Goal: Transaction & Acquisition: Obtain resource

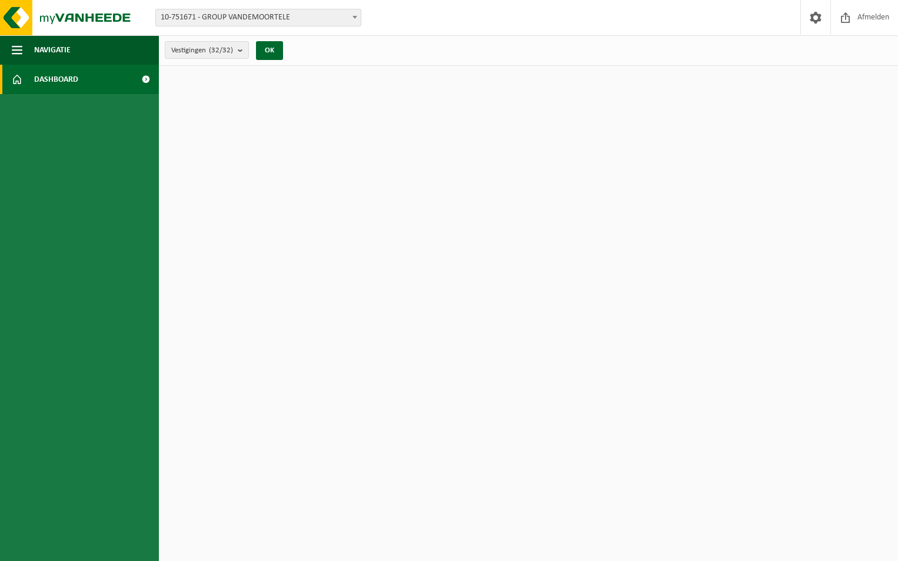
click at [64, 75] on span "Dashboard" at bounding box center [56, 79] width 44 height 29
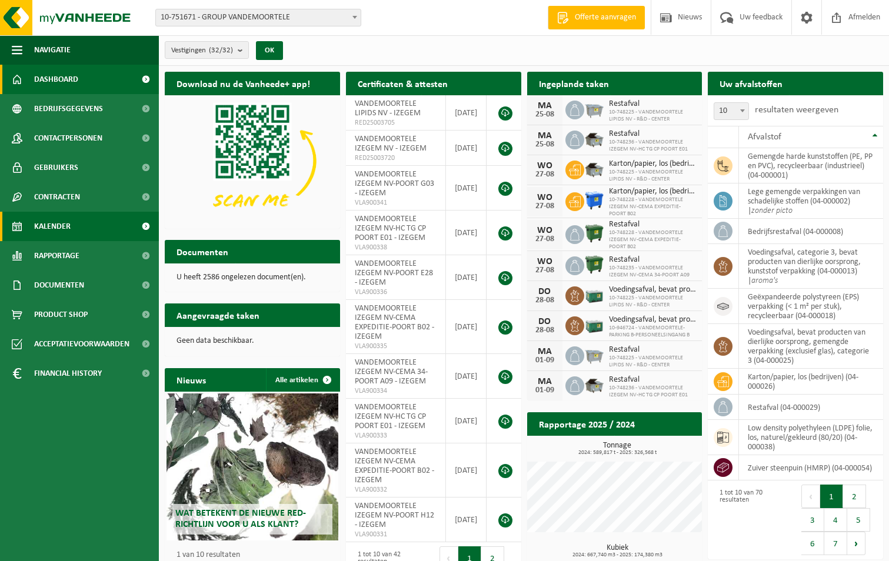
click at [57, 227] on span "Kalender" at bounding box center [52, 226] width 36 height 29
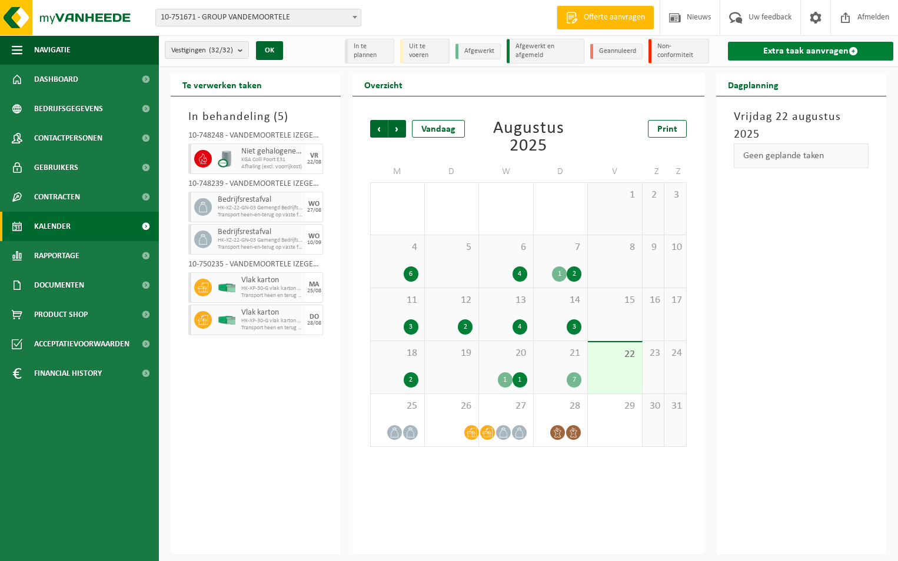
click at [817, 52] on link "Extra taak aanvragen" at bounding box center [810, 51] width 165 height 19
click at [400, 413] on span "25" at bounding box center [398, 406] width 42 height 13
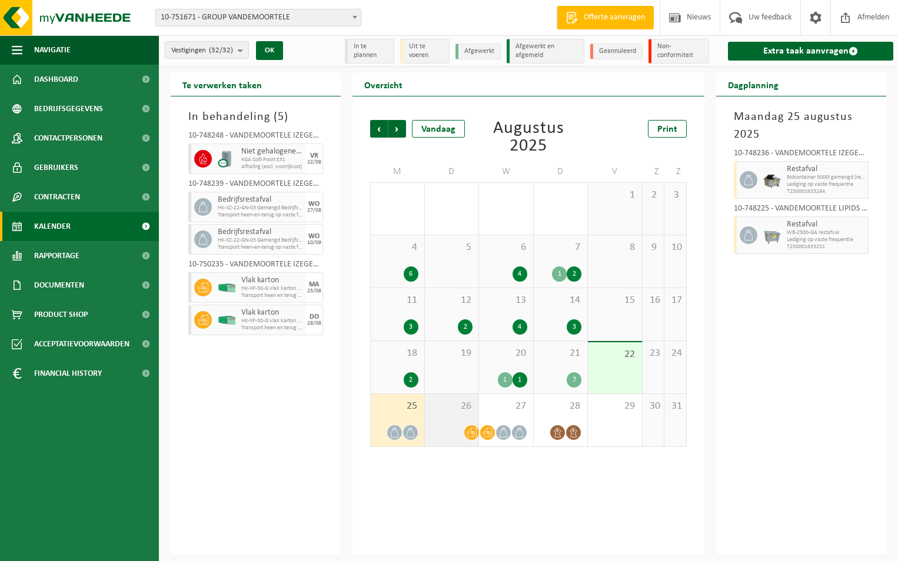
click at [449, 418] on div "26" at bounding box center [452, 420] width 54 height 52
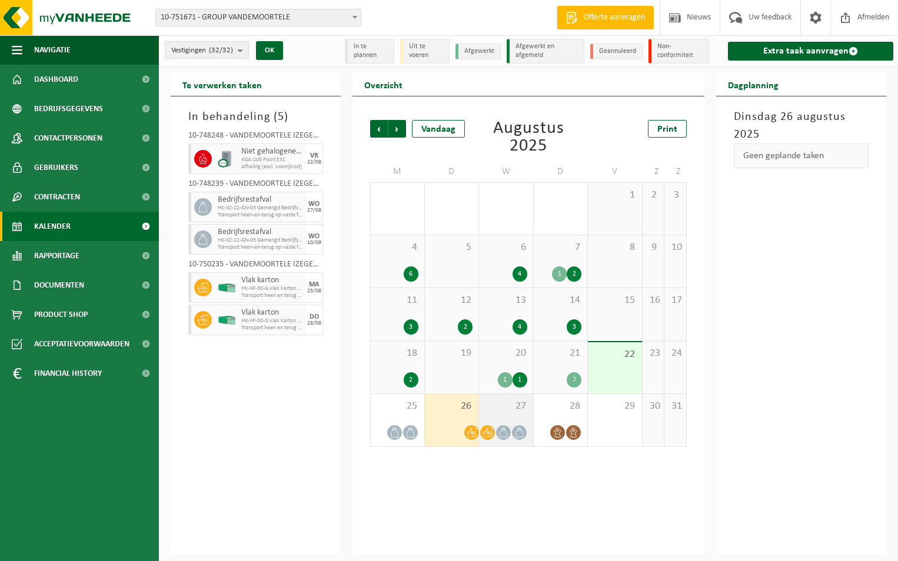
click at [500, 416] on div "27" at bounding box center [506, 420] width 54 height 52
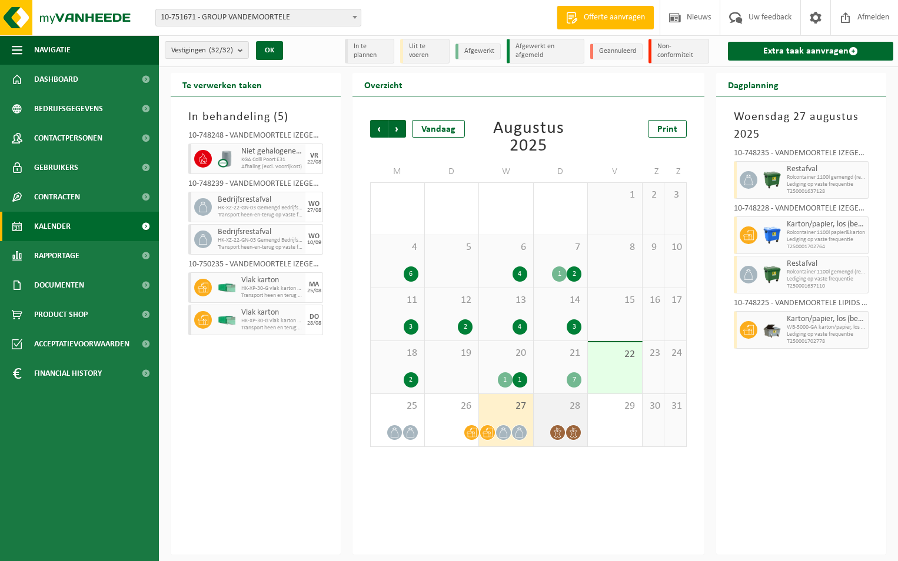
click at [549, 419] on div "28" at bounding box center [561, 420] width 54 height 52
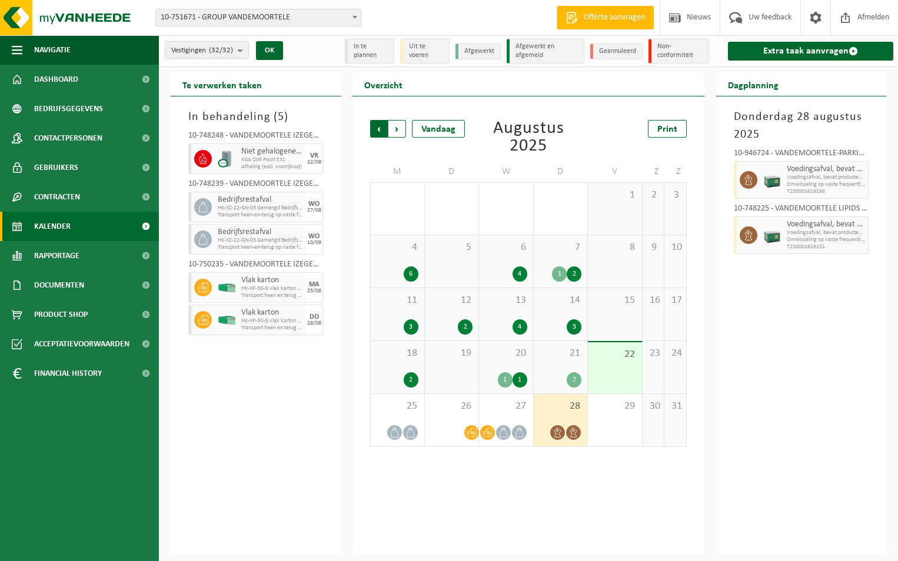
click at [398, 130] on span "Volgende" at bounding box center [397, 129] width 18 height 18
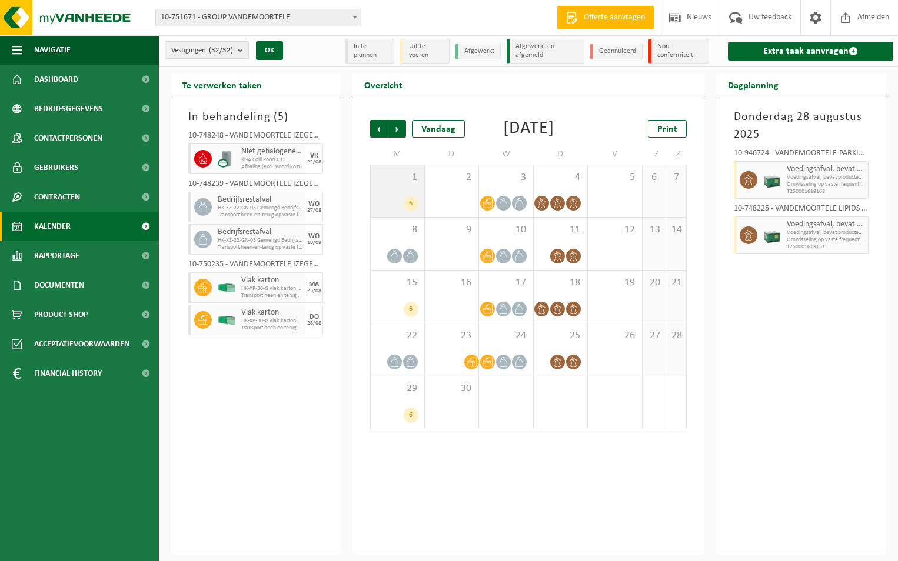
click at [399, 205] on div "1 6" at bounding box center [398, 191] width 54 height 52
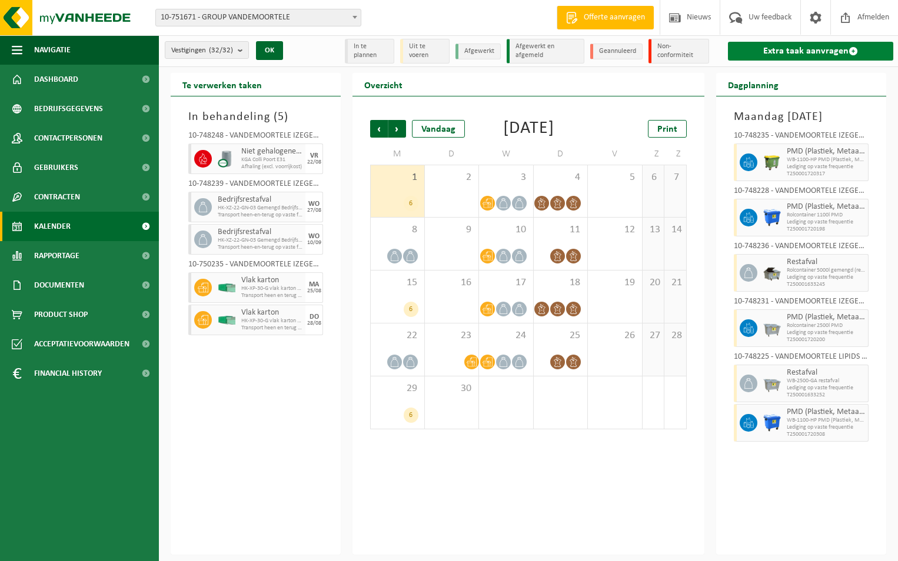
click at [826, 51] on link "Extra taak aanvragen" at bounding box center [810, 51] width 165 height 19
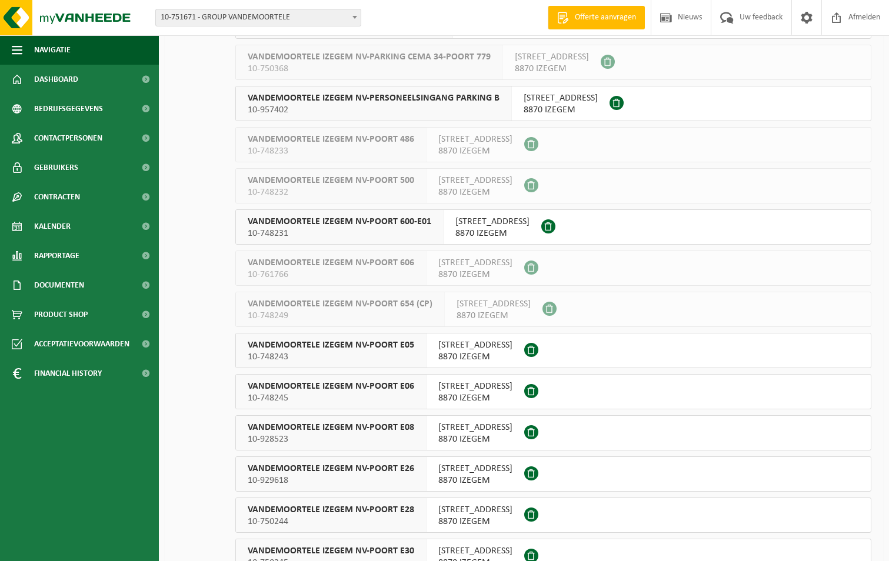
scroll to position [530, 0]
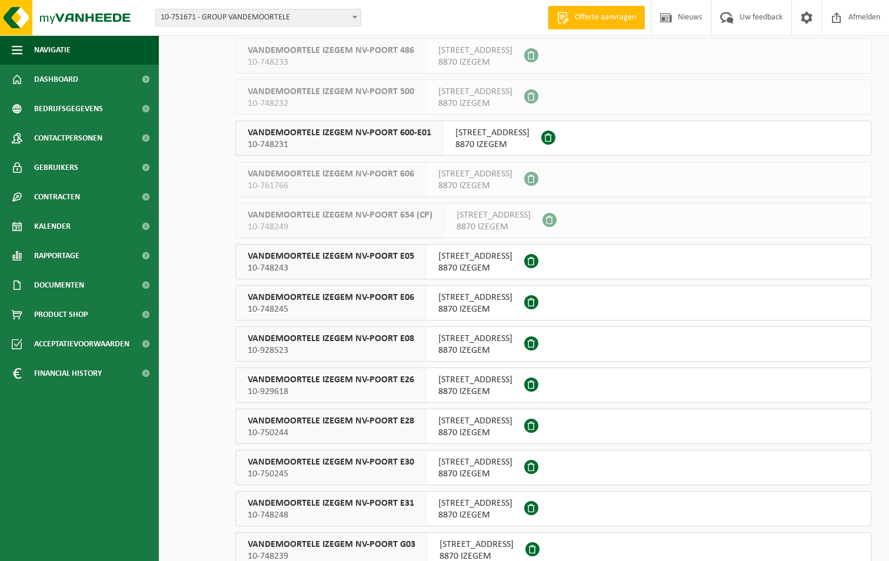
click at [325, 311] on span "10-748245" at bounding box center [331, 310] width 167 height 12
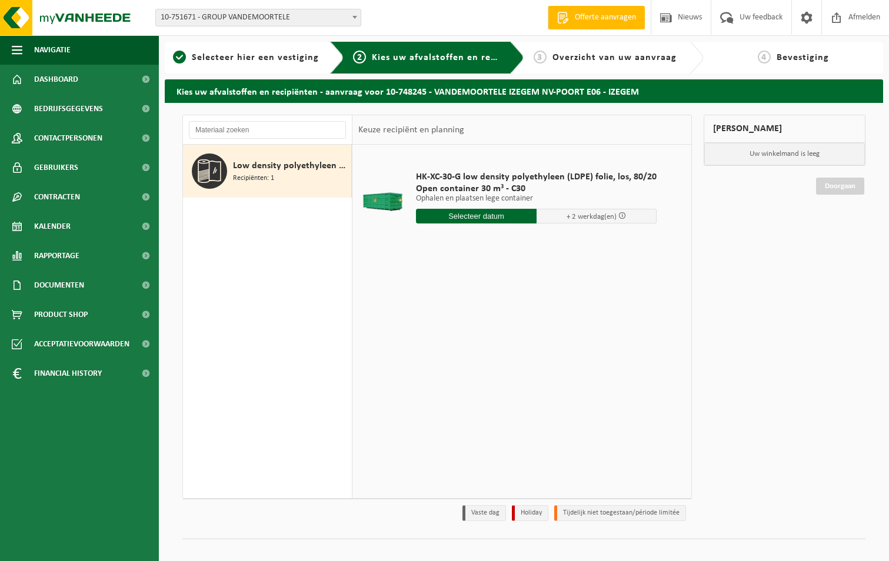
click at [484, 213] on input "text" at bounding box center [476, 216] width 121 height 15
click at [446, 360] on div "26" at bounding box center [447, 358] width 21 height 19
type input "Van 2025-08-26"
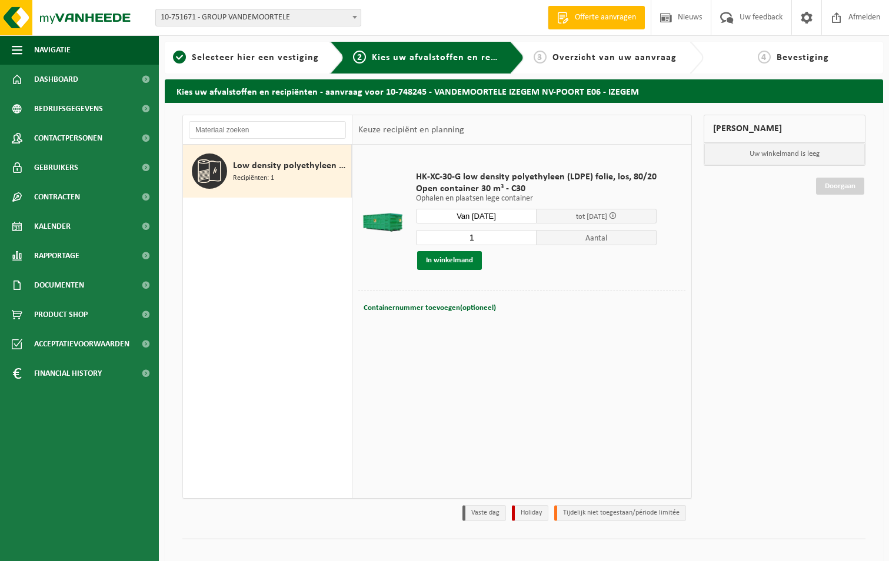
click at [452, 260] on button "In winkelmand" at bounding box center [449, 260] width 65 height 19
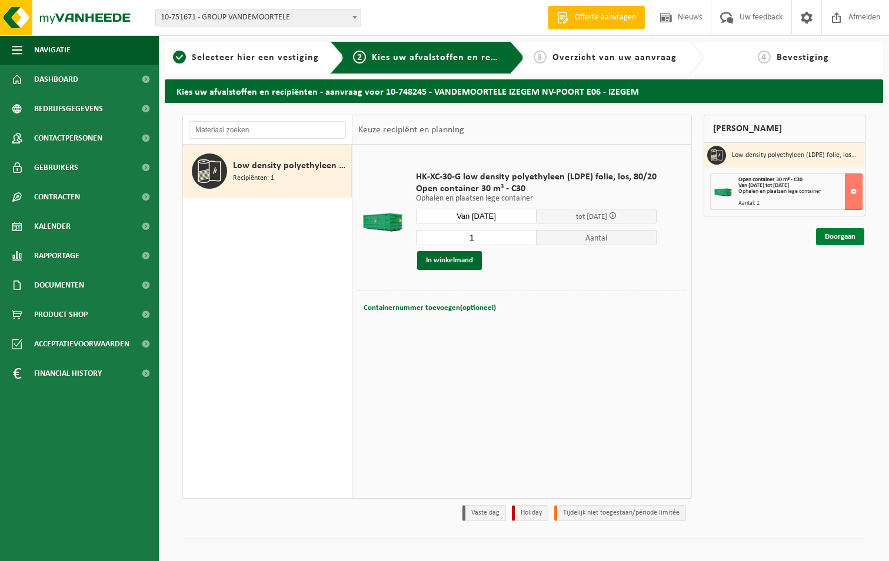
click at [832, 237] on link "Doorgaan" at bounding box center [840, 236] width 48 height 17
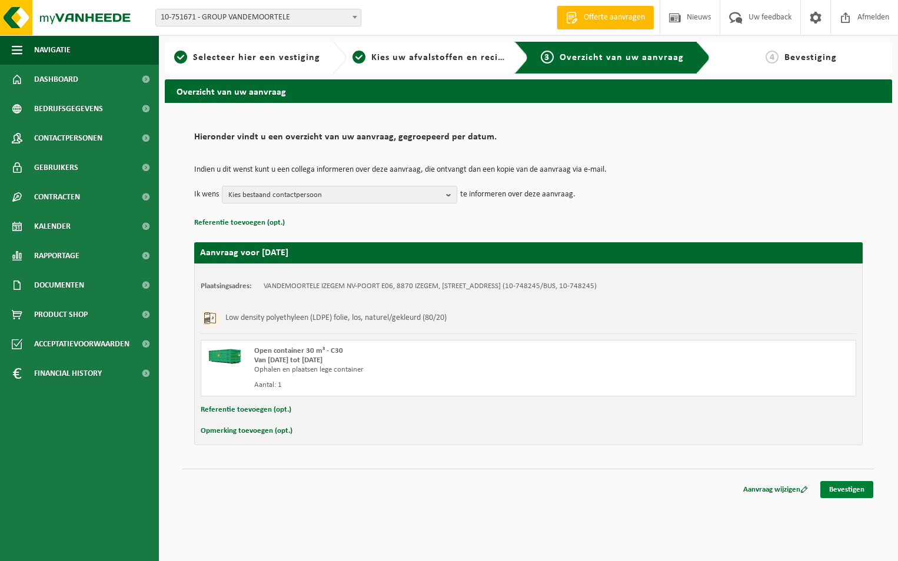
click at [836, 486] on link "Bevestigen" at bounding box center [846, 489] width 53 height 17
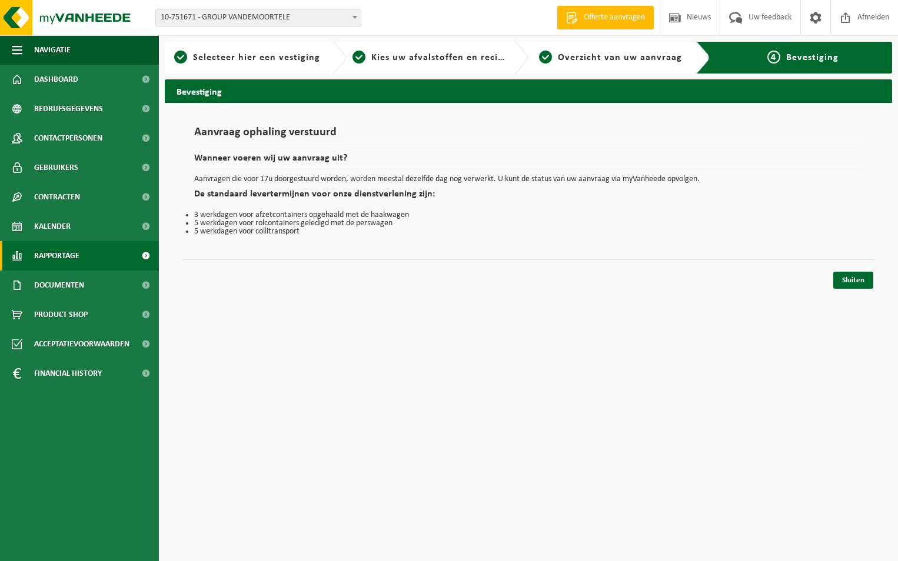
click at [49, 252] on span "Rapportage" at bounding box center [56, 255] width 45 height 29
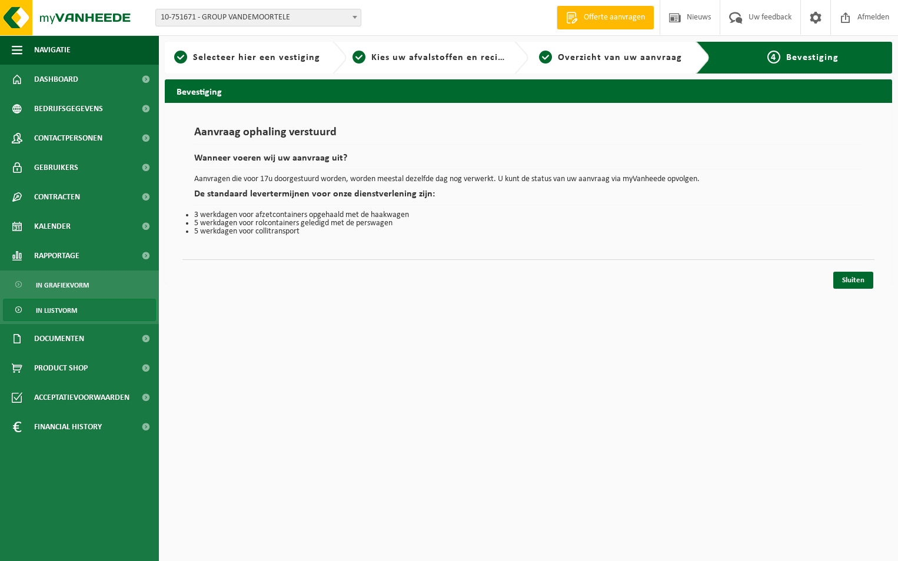
click at [53, 312] on span "In lijstvorm" at bounding box center [56, 311] width 41 height 22
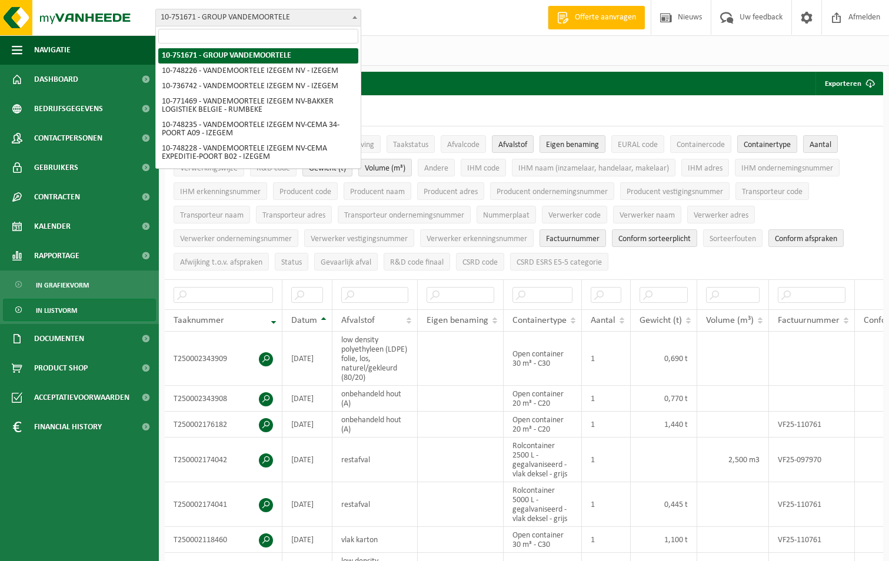
click at [354, 16] on b at bounding box center [355, 17] width 5 height 3
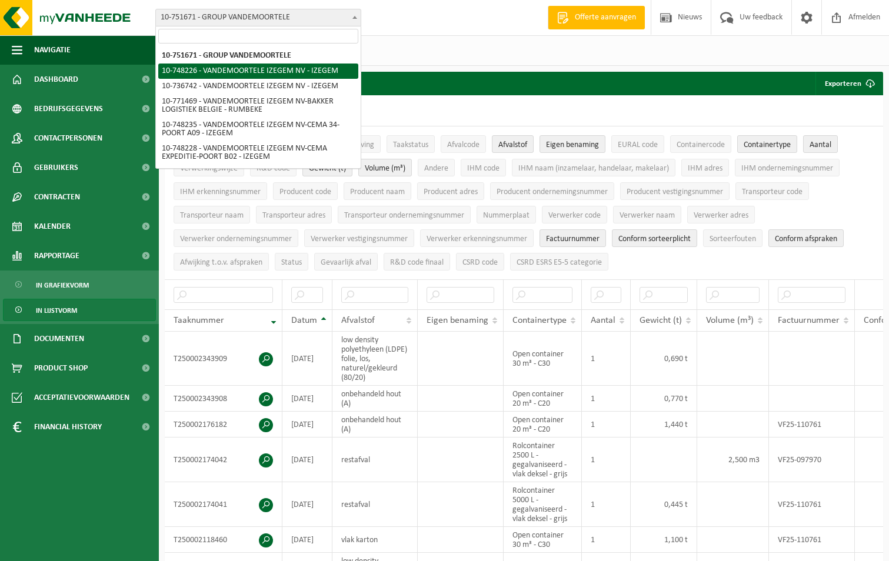
select select "6292"
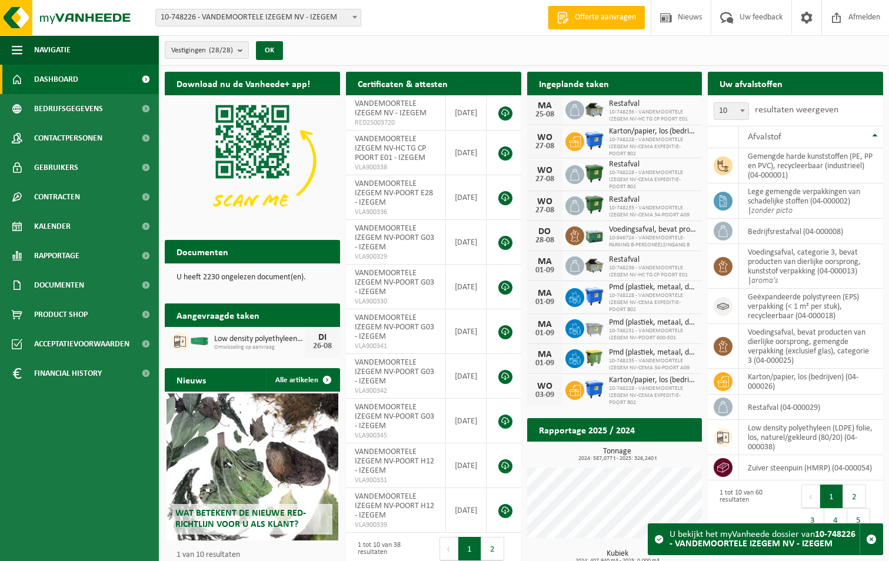
click at [355, 16] on b at bounding box center [355, 17] width 5 height 3
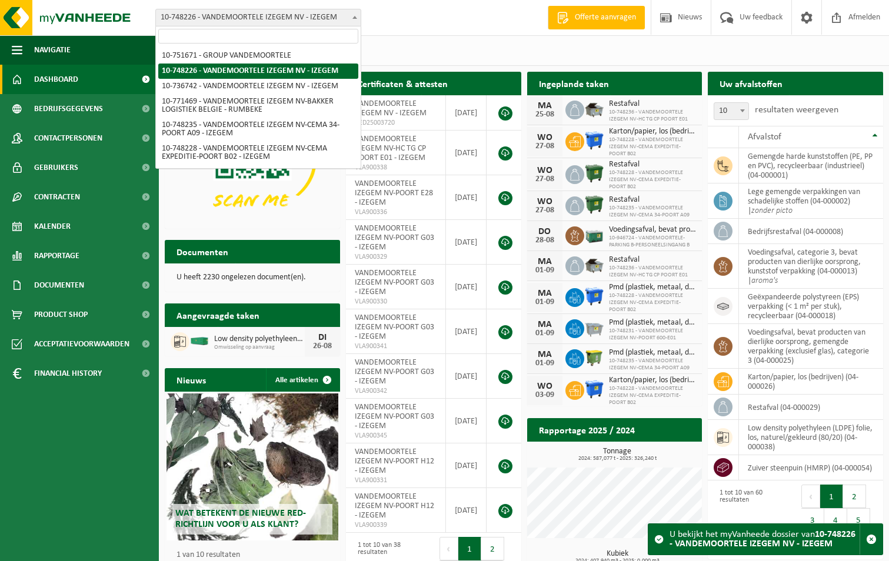
click at [402, 24] on div "Vestiging: 10-751671 - GROUP VANDEMOORTELE 10-748226 - VANDEMOORTELE IZEGEM NV …" at bounding box center [444, 18] width 889 height 36
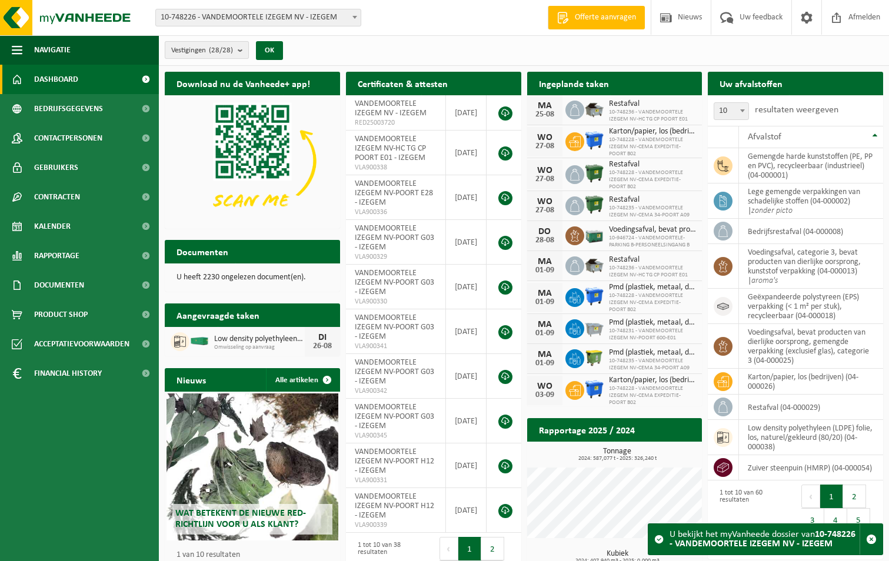
click at [244, 49] on b "submit" at bounding box center [243, 50] width 11 height 16
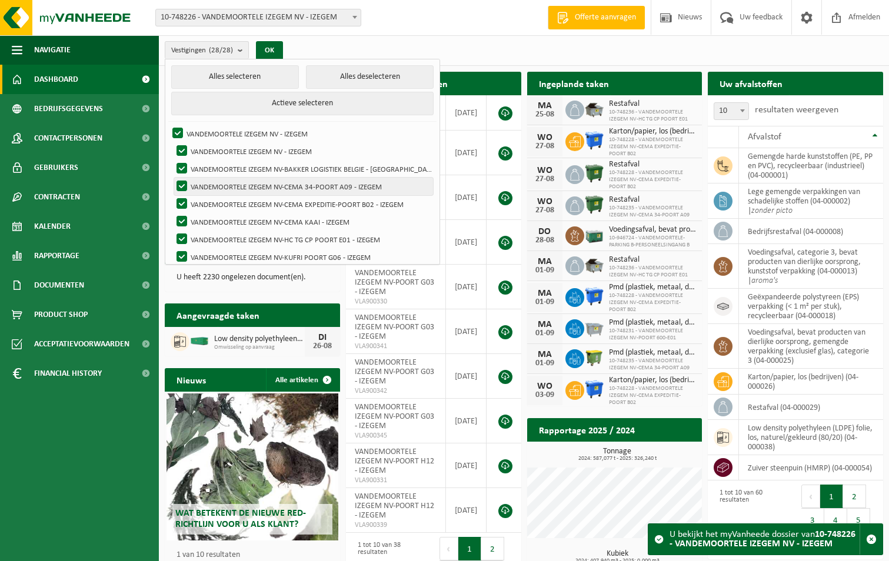
click at [314, 187] on label "VANDEMOORTELE IZEGEM NV-CEMA 34-POORT A09 - IZEGEM" at bounding box center [303, 187] width 259 height 18
click at [172, 178] on input "VANDEMOORTELE IZEGEM NV-CEMA 34-POORT A09 - IZEGEM" at bounding box center [172, 177] width 1 height 1
click at [314, 187] on label "VANDEMOORTELE IZEGEM NV-CEMA 34-POORT A09 - IZEGEM" at bounding box center [303, 187] width 259 height 18
click at [172, 178] on input "VANDEMOORTELE IZEGEM NV-CEMA 34-POORT A09 - IZEGEM" at bounding box center [172, 177] width 1 height 1
checkbox input "true"
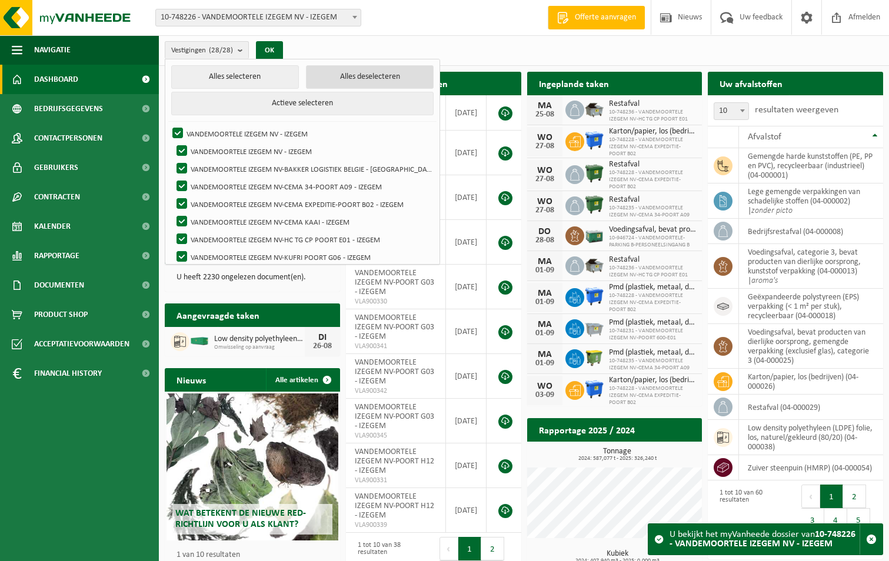
click at [339, 74] on button "Alles deselecteren" at bounding box center [370, 77] width 128 height 24
checkbox input "false"
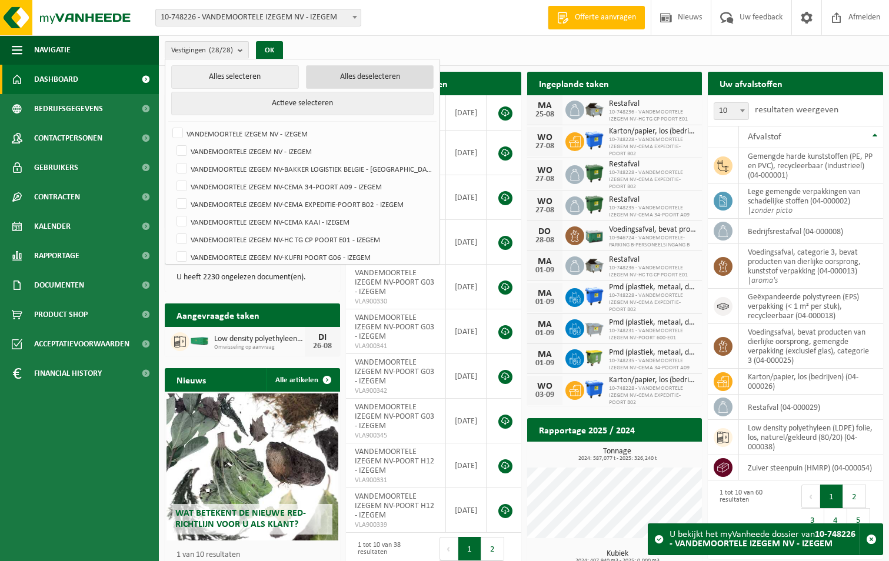
checkbox input "false"
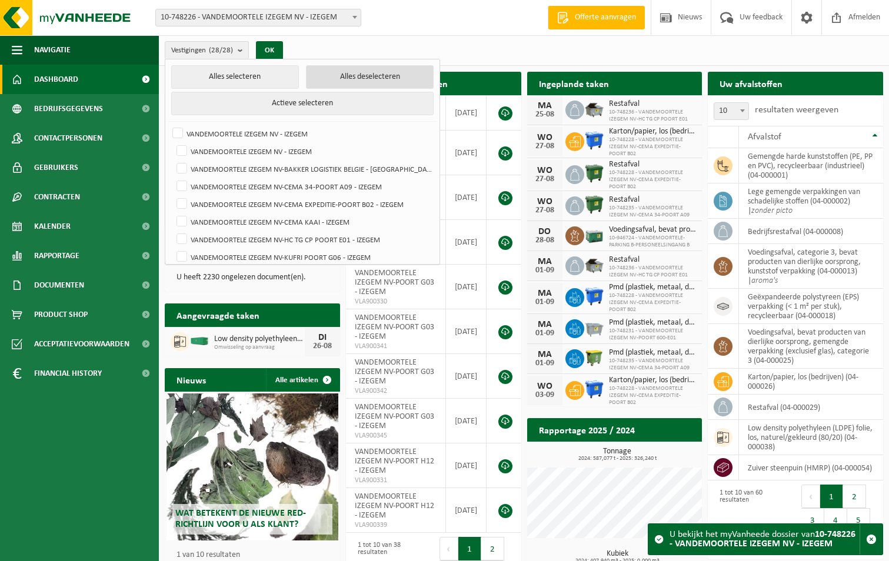
checkbox input "false"
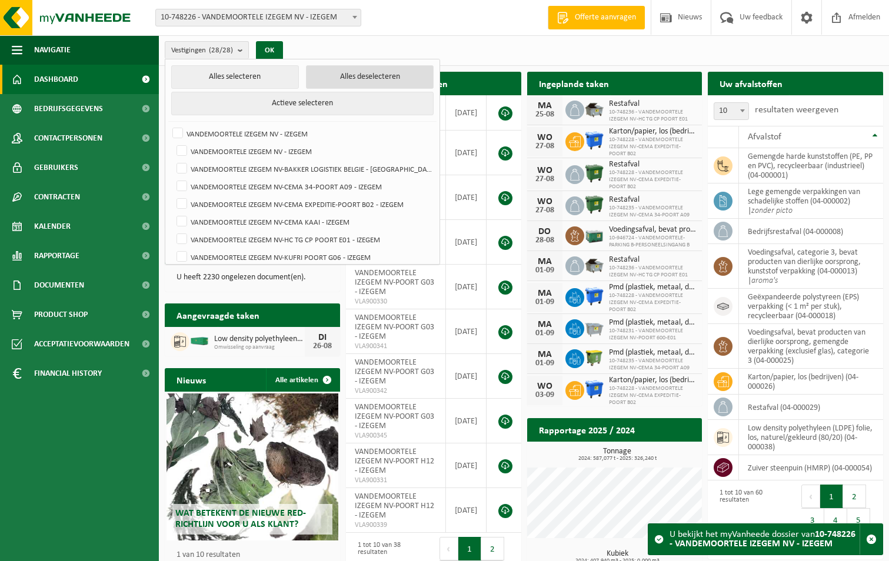
checkbox input "false"
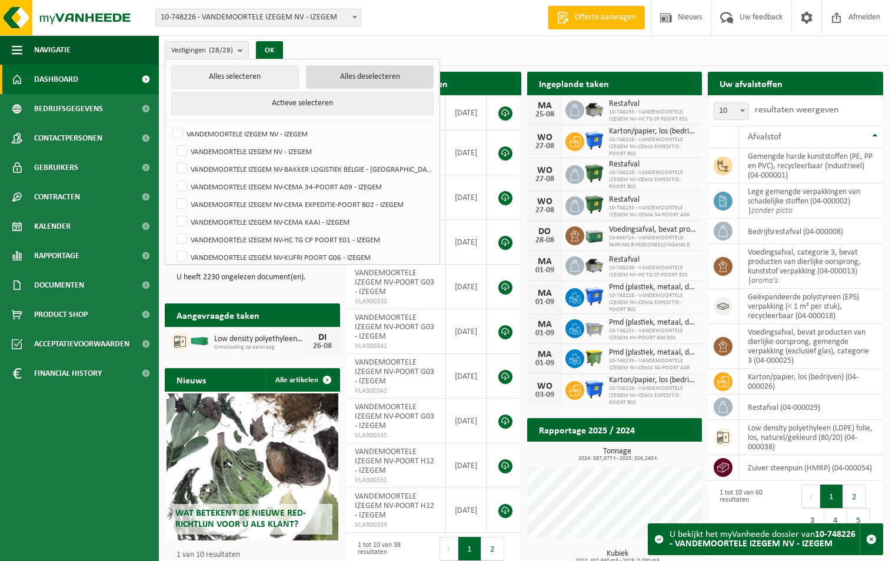
checkbox input "false"
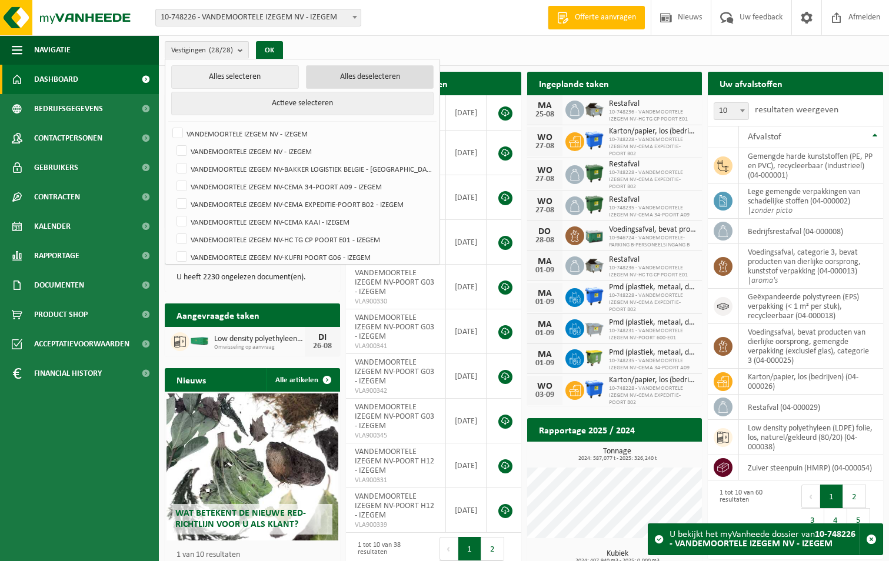
checkbox input "false"
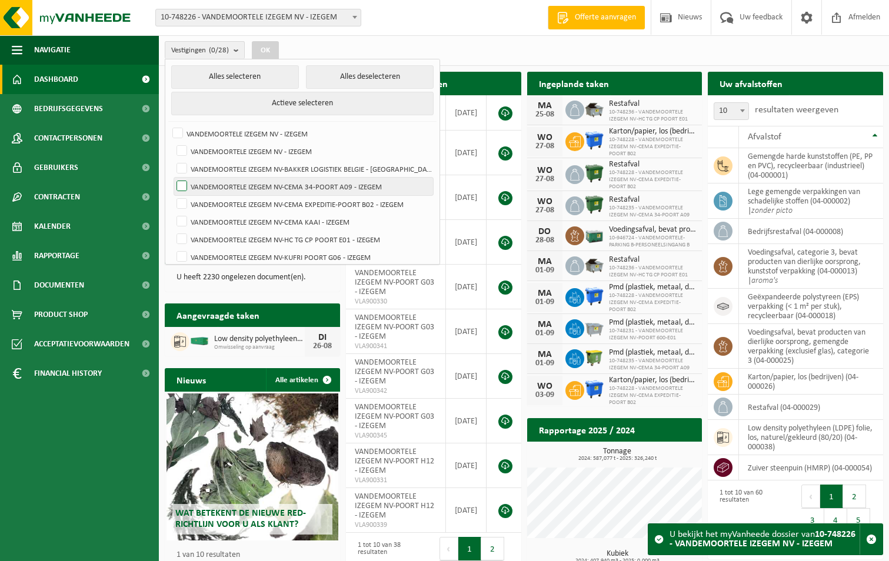
click at [333, 186] on label "VANDEMOORTELE IZEGEM NV-CEMA 34-POORT A09 - IZEGEM" at bounding box center [303, 187] width 259 height 18
click at [172, 178] on input "VANDEMOORTELE IZEGEM NV-CEMA 34-POORT A09 - IZEGEM" at bounding box center [172, 177] width 1 height 1
checkbox input "true"
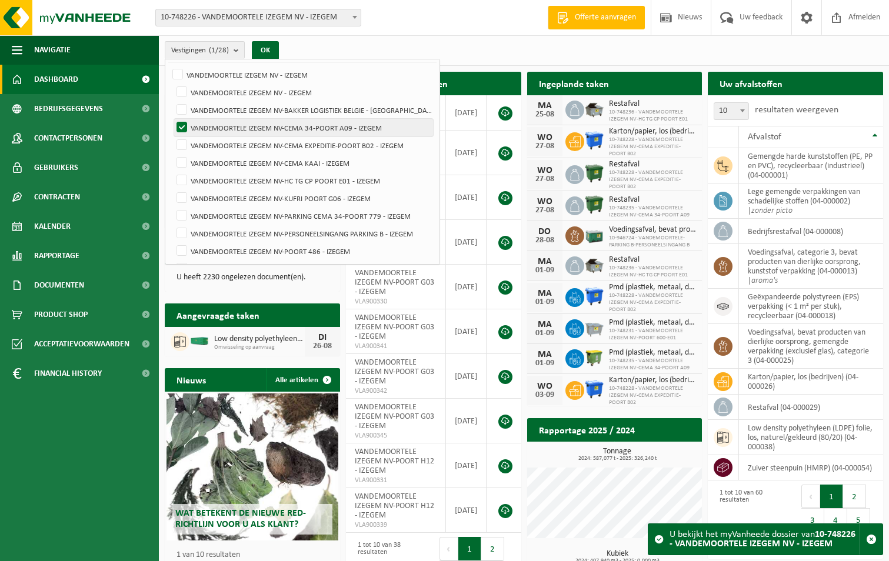
scroll to position [118, 0]
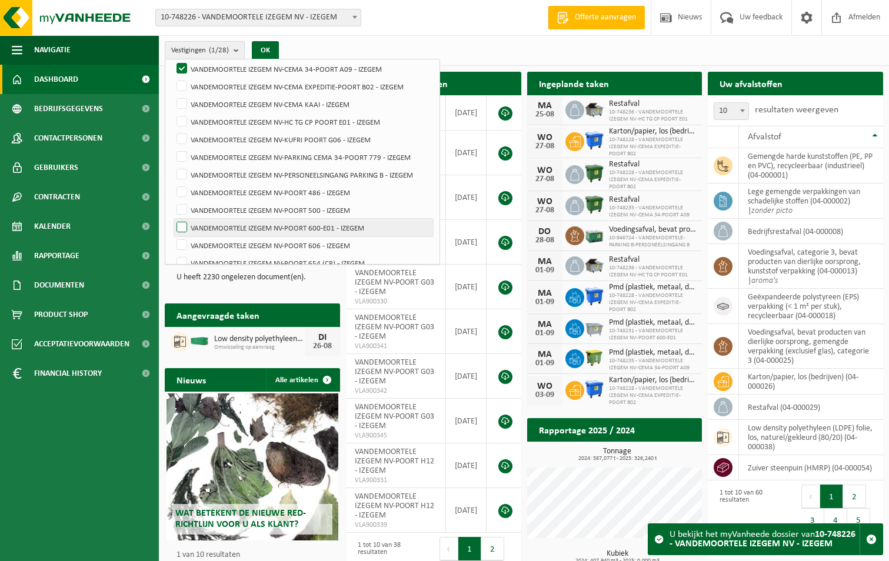
click at [351, 226] on label "VANDEMOORTELE IZEGEM NV-POORT 600-E01 - IZEGEM" at bounding box center [303, 228] width 259 height 18
click at [172, 219] on input "VANDEMOORTELE IZEGEM NV-POORT 600-E01 - IZEGEM" at bounding box center [172, 218] width 1 height 1
checkbox input "true"
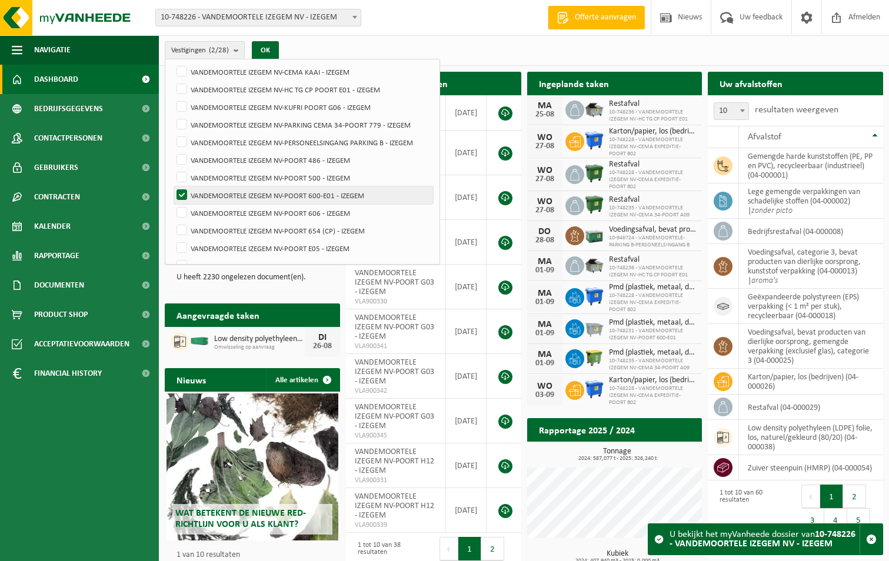
scroll to position [235, 0]
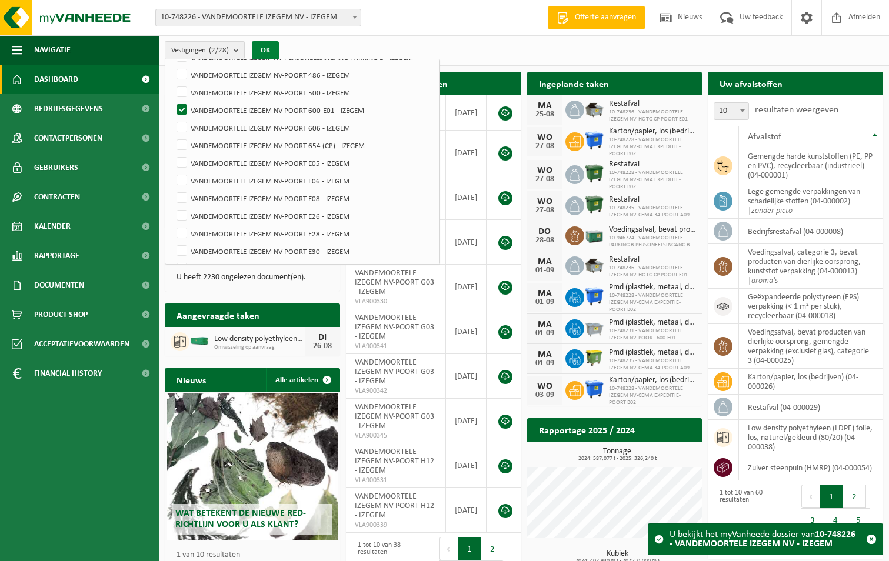
click at [271, 49] on button "OK" at bounding box center [265, 50] width 27 height 19
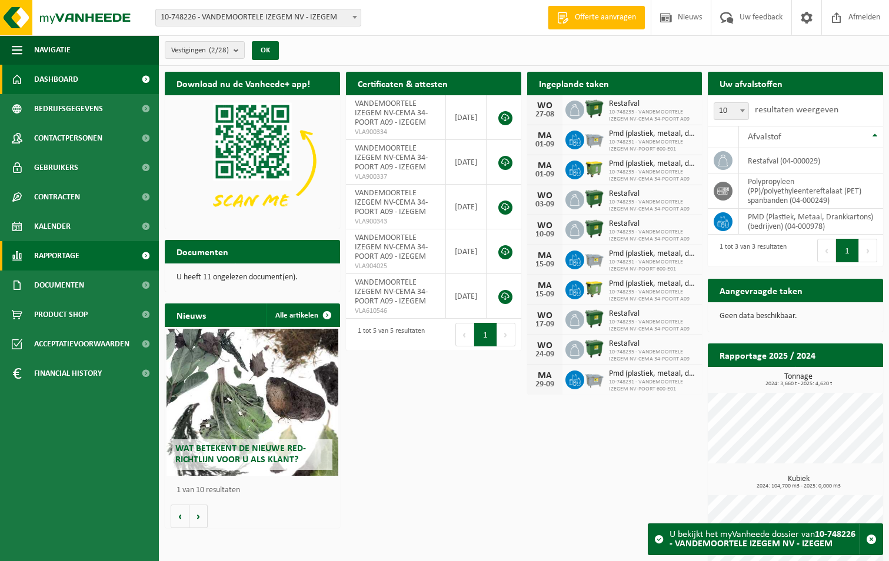
click at [60, 255] on span "Rapportage" at bounding box center [56, 255] width 45 height 29
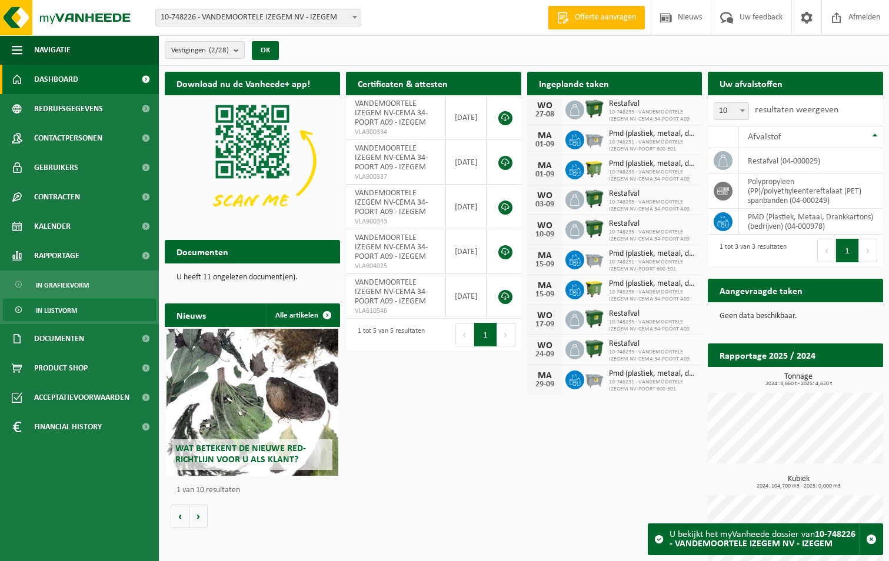
click at [59, 314] on span "In lijstvorm" at bounding box center [56, 311] width 41 height 22
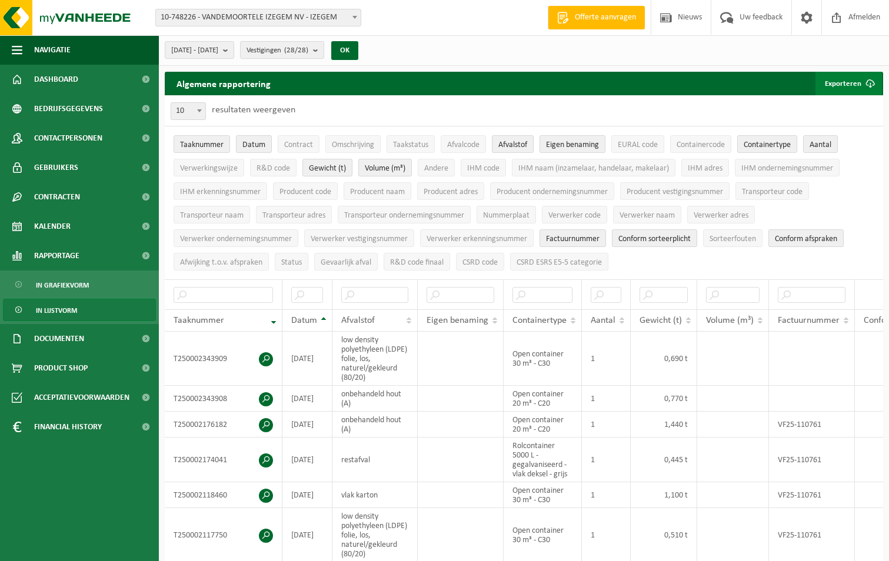
click at [848, 84] on button "Exporteren" at bounding box center [849, 84] width 67 height 24
click at [430, 55] on div "[DATE] - [DATE] Huidige maand Vorige maand Laatste 6 maanden Huidig jaar Vorig …" at bounding box center [524, 50] width 730 height 31
click at [675, 46] on div "[DATE] - [DATE] Huidige maand Vorige maand Laatste 6 maanden Huidig jaar Vorig …" at bounding box center [524, 50] width 730 height 31
click at [234, 49] on b "submit" at bounding box center [228, 50] width 11 height 16
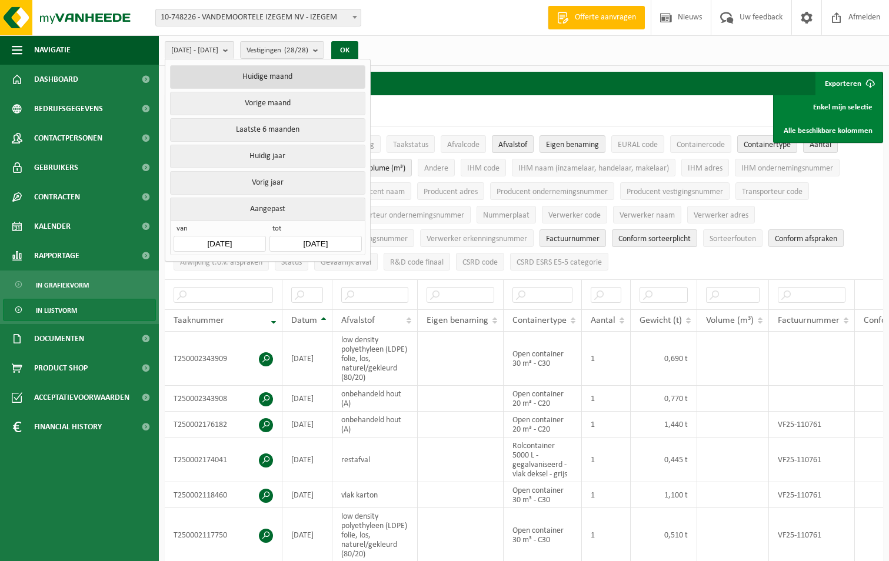
click at [266, 78] on button "Huidige maand" at bounding box center [267, 77] width 195 height 24
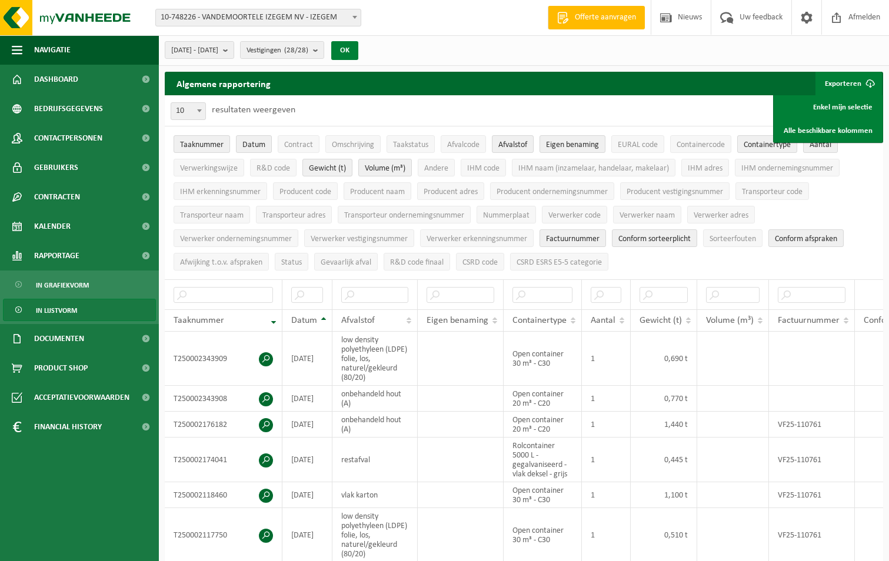
click at [358, 51] on button "OK" at bounding box center [344, 50] width 27 height 19
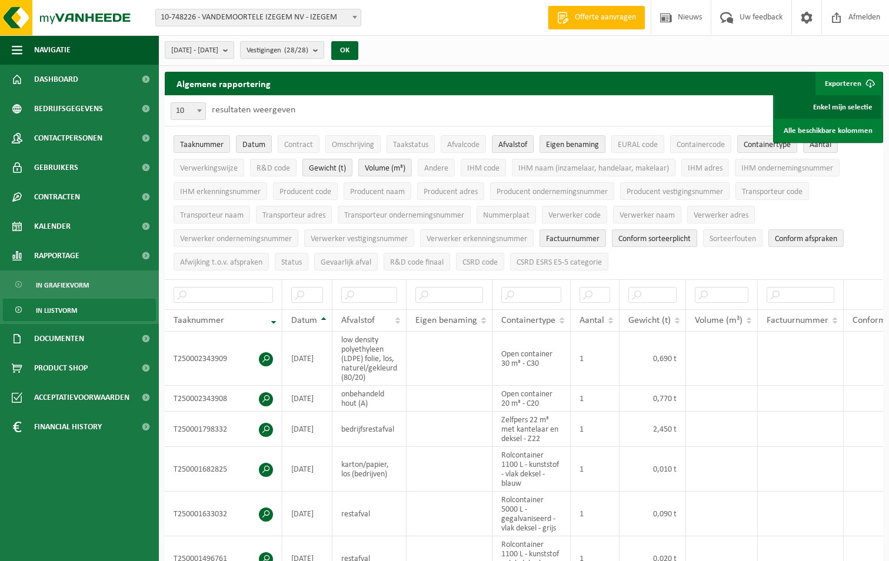
click at [855, 107] on link "Enkel mijn selectie" at bounding box center [828, 107] width 107 height 24
click at [234, 50] on b "submit" at bounding box center [228, 50] width 11 height 16
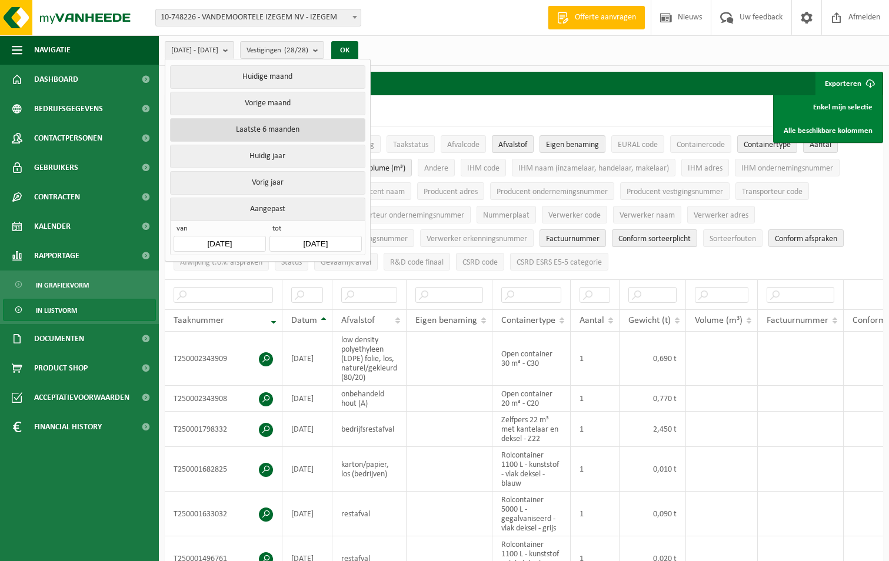
click at [283, 128] on button "Laatste 6 maanden" at bounding box center [267, 130] width 195 height 24
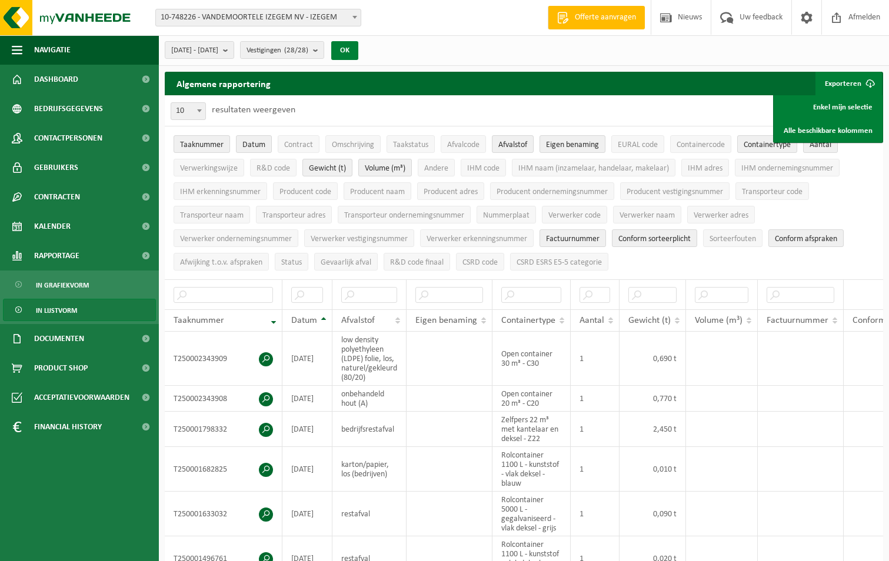
click at [358, 50] on button "OK" at bounding box center [344, 50] width 27 height 19
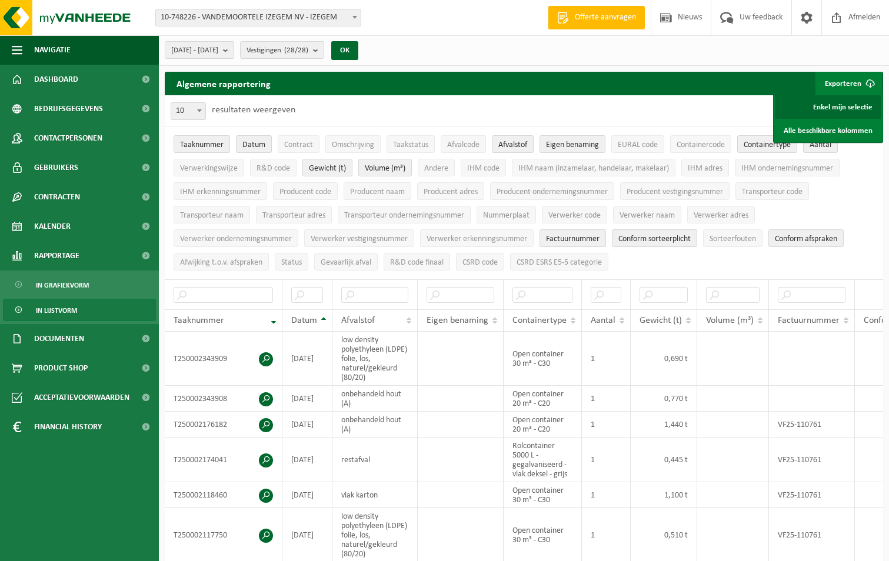
click at [842, 106] on link "Enkel mijn selectie" at bounding box center [828, 107] width 107 height 24
